Goal: Information Seeking & Learning: Learn about a topic

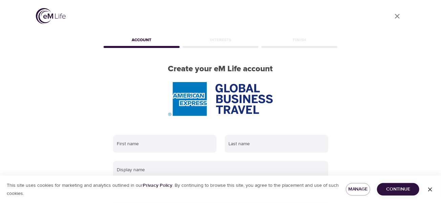
type input "[PERSON_NAME][EMAIL_ADDRESS][PERSON_NAME][DOMAIN_NAME]"
click at [392, 191] on span "Continue" at bounding box center [397, 189] width 31 height 8
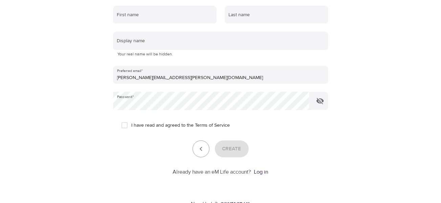
scroll to position [135, 0]
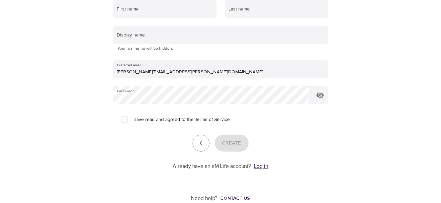
click at [258, 165] on link "Log in" at bounding box center [261, 166] width 14 height 7
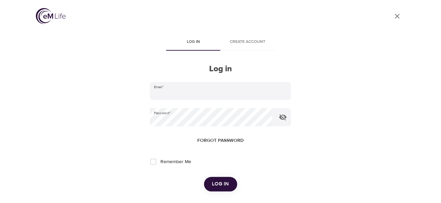
type input "[PERSON_NAME][EMAIL_ADDRESS][PERSON_NAME][DOMAIN_NAME]"
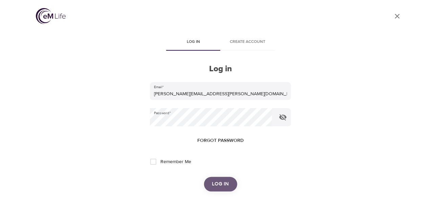
click at [219, 186] on span "Log in" at bounding box center [220, 184] width 17 height 9
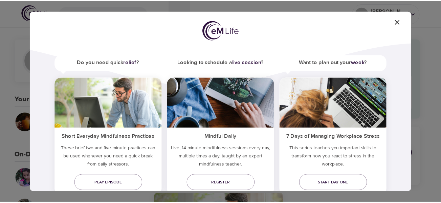
scroll to position [55, 0]
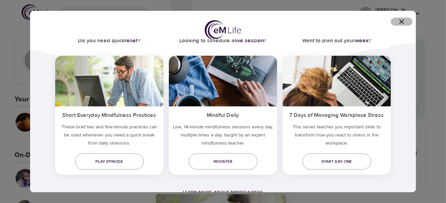
click at [400, 22] on icon "button" at bounding box center [401, 22] width 8 height 8
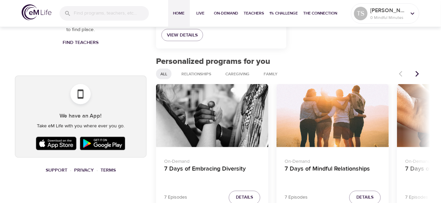
scroll to position [338, 0]
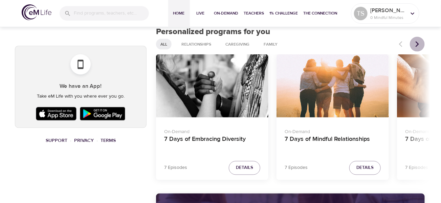
click at [416, 45] on icon "Next items" at bounding box center [417, 44] width 7 height 7
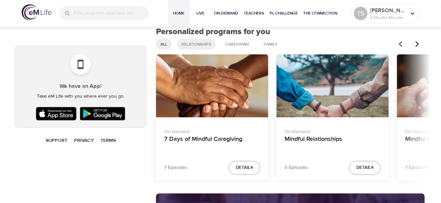
click at [200, 45] on span "Relationships" at bounding box center [196, 45] width 38 height 6
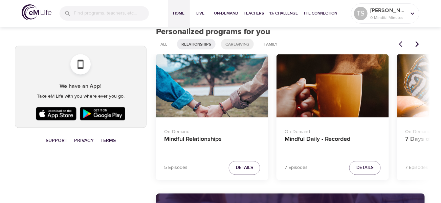
click at [242, 44] on span "Caregiving" at bounding box center [237, 45] width 32 height 6
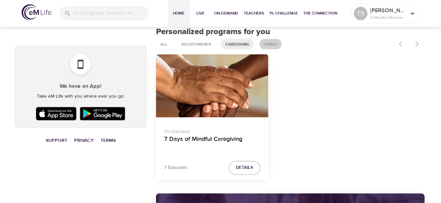
click at [264, 43] on span "Family" at bounding box center [270, 45] width 22 height 6
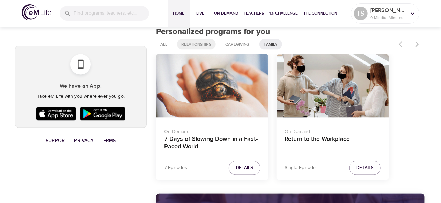
click at [195, 46] on span "Relationships" at bounding box center [196, 45] width 38 height 6
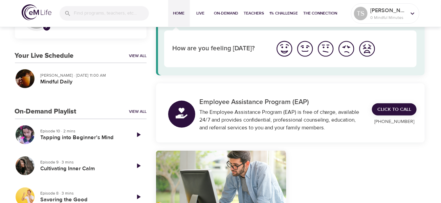
scroll to position [0, 0]
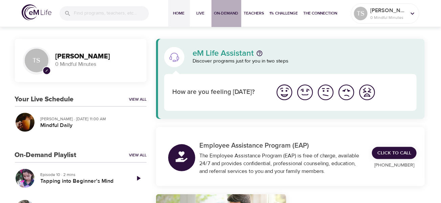
click at [224, 14] on span "On-Demand" at bounding box center [226, 13] width 24 height 7
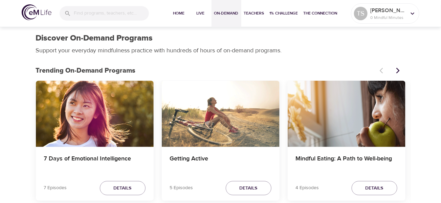
click at [358, 115] on div "Mindful Eating: A Path to Well-being" at bounding box center [346, 114] width 118 height 66
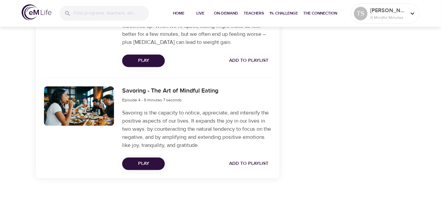
scroll to position [500, 0]
